Goal: Information Seeking & Learning: Find contact information

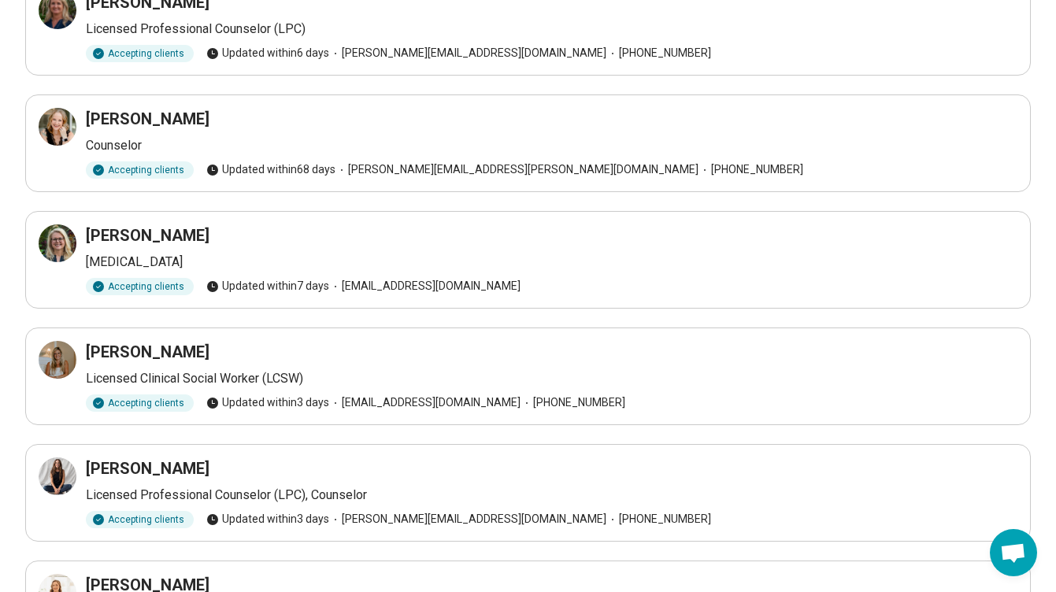
scroll to position [171, 0]
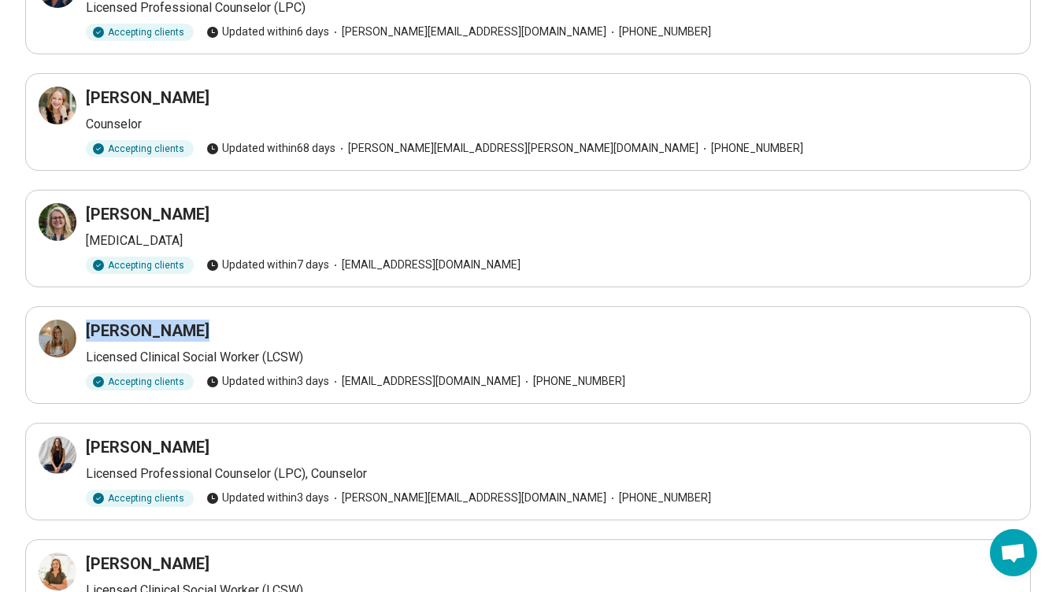
drag, startPoint x: 195, startPoint y: 319, endPoint x: 91, endPoint y: 338, distance: 106.5
click at [91, 338] on div "Annsley Davis" at bounding box center [552, 331] width 932 height 22
copy h3 "Annsley Davis"
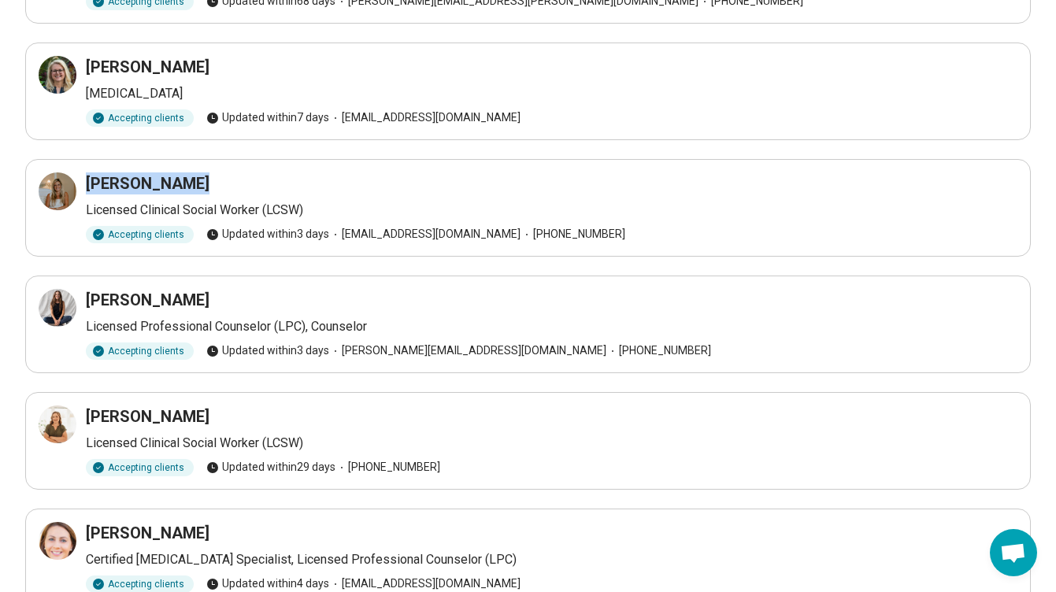
scroll to position [320, 0]
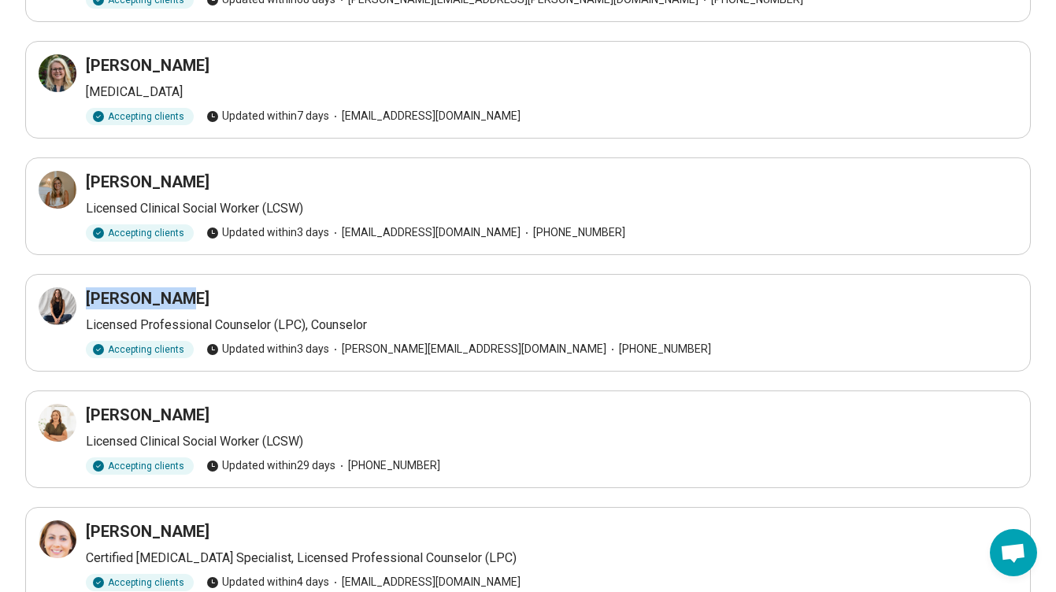
drag, startPoint x: 195, startPoint y: 303, endPoint x: 89, endPoint y: 300, distance: 105.6
click at [89, 300] on div "Sarah Moore" at bounding box center [552, 299] width 932 height 22
copy h3 "Sarah Moore"
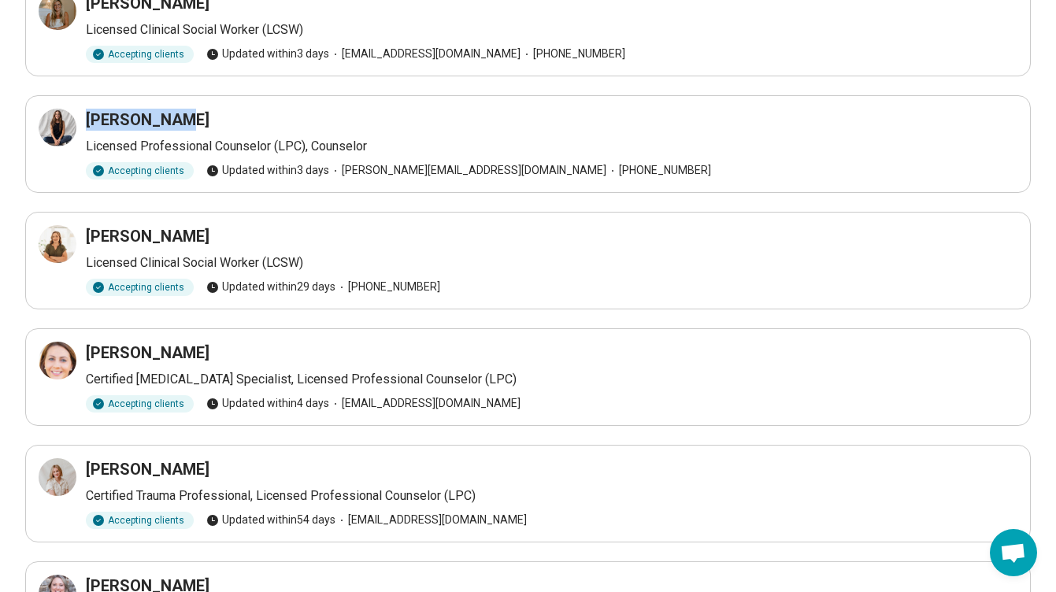
scroll to position [526, 0]
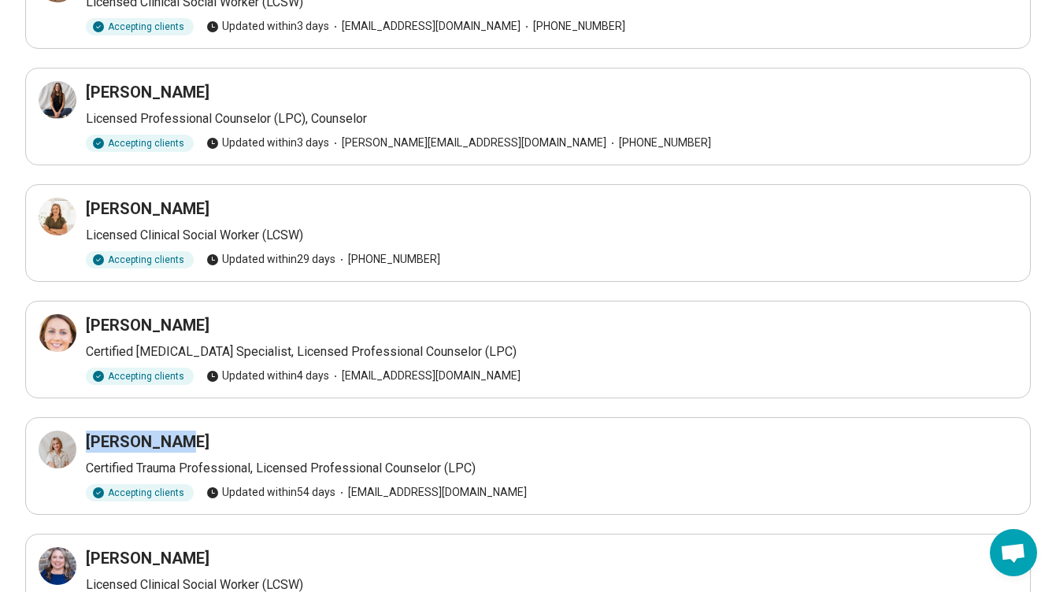
drag, startPoint x: 211, startPoint y: 437, endPoint x: 85, endPoint y: 437, distance: 126.0
click at [85, 437] on div "Lauren Gray Certified Trauma Professional, Licensed Professional Counselor (LPC…" at bounding box center [528, 466] width 979 height 71
click at [196, 441] on div "Lauren Gray" at bounding box center [552, 442] width 932 height 22
drag, startPoint x: 196, startPoint y: 441, endPoint x: 87, endPoint y: 438, distance: 109.5
click at [87, 439] on div "Lauren Gray" at bounding box center [552, 442] width 932 height 22
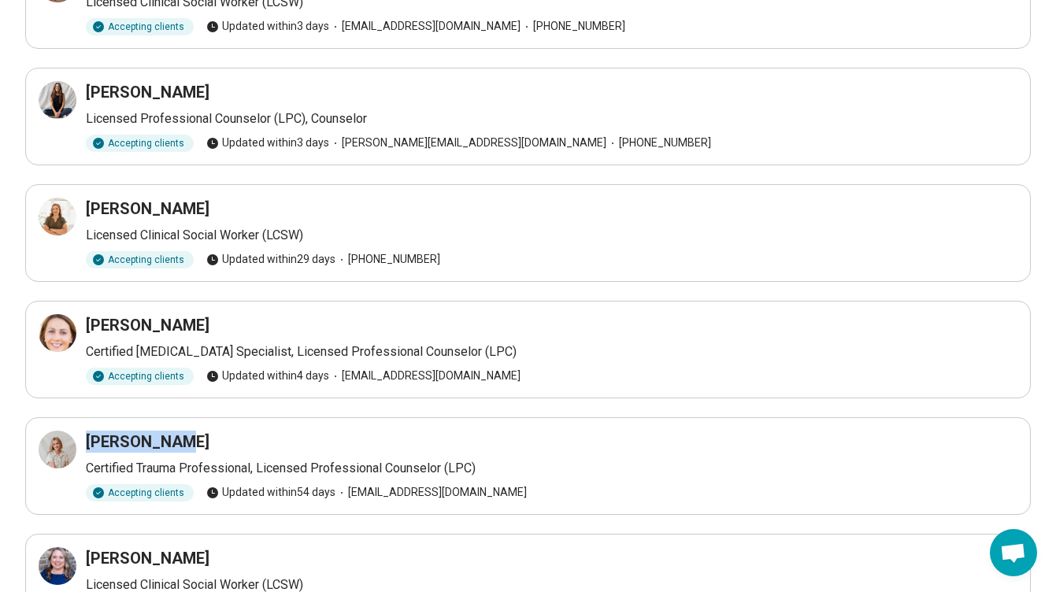
copy h3 "Lauren Gray"
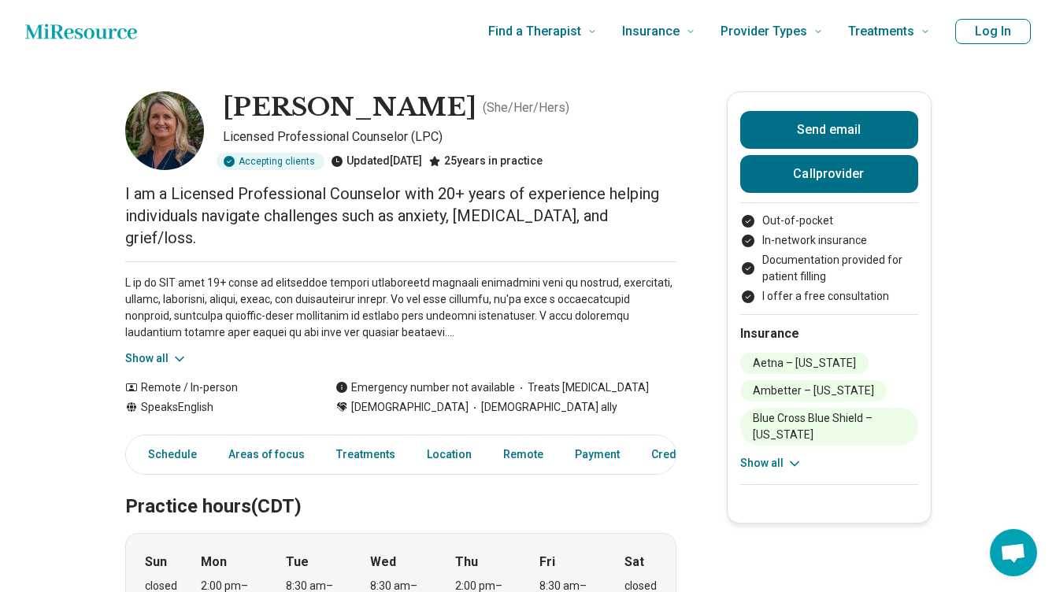
click at [161, 351] on button "Show all" at bounding box center [156, 359] width 62 height 17
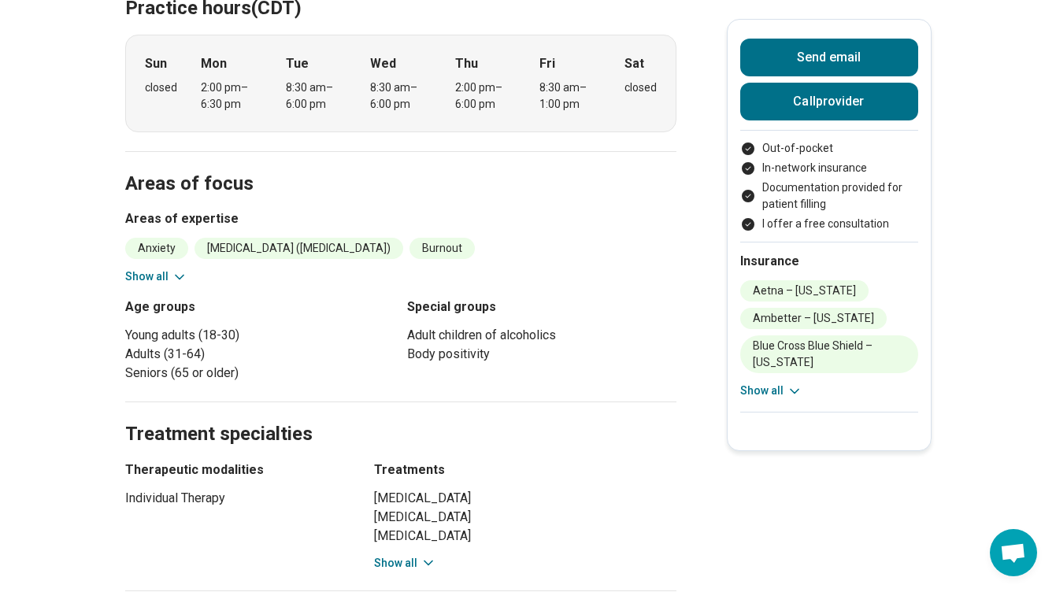
scroll to position [648, 0]
click at [152, 268] on button "Show all" at bounding box center [156, 276] width 62 height 17
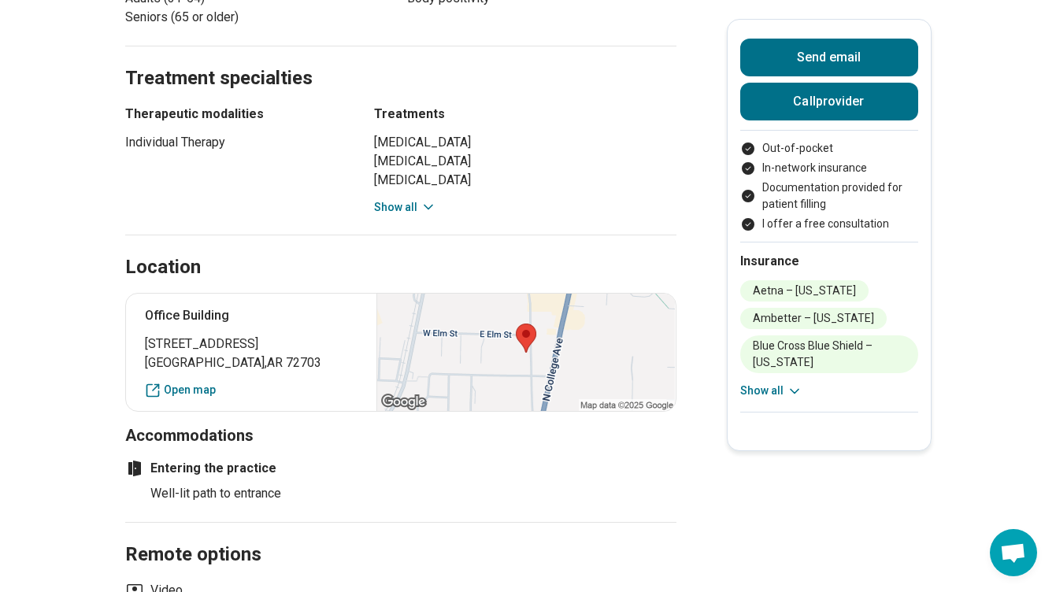
scroll to position [1182, 0]
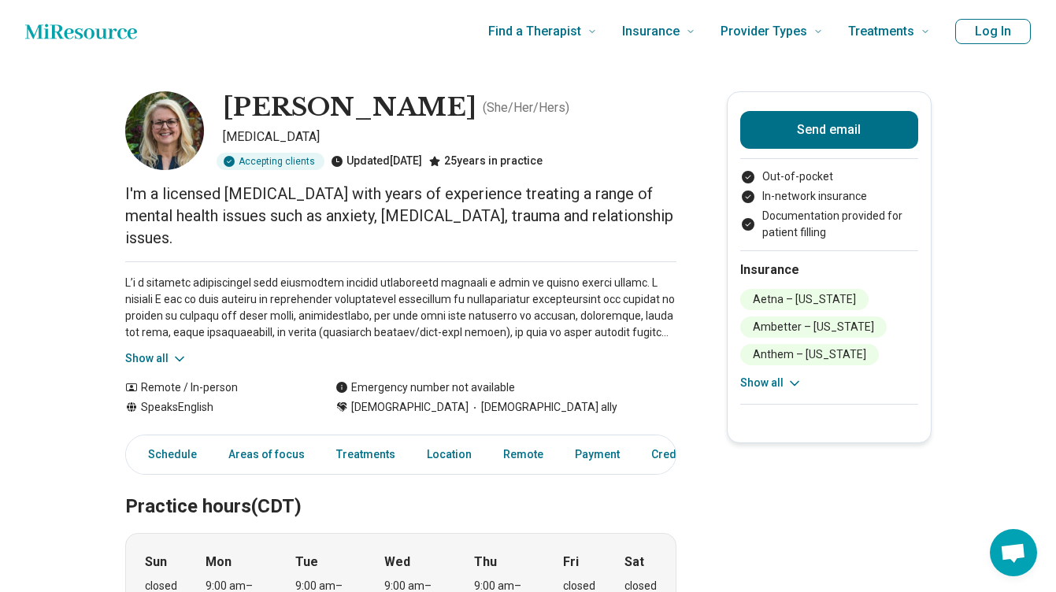
click at [154, 351] on button "Show all" at bounding box center [156, 359] width 62 height 17
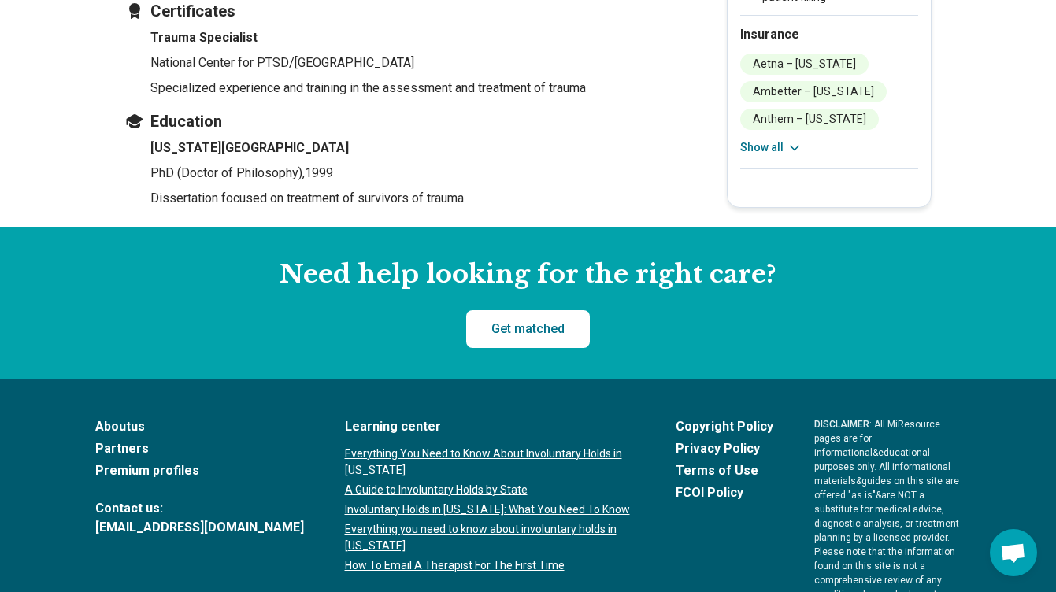
scroll to position [1759, 0]
